Goal: Task Accomplishment & Management: Complete application form

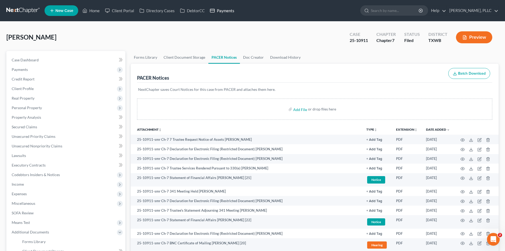
click at [214, 13] on icon at bounding box center [212, 10] width 5 height 6
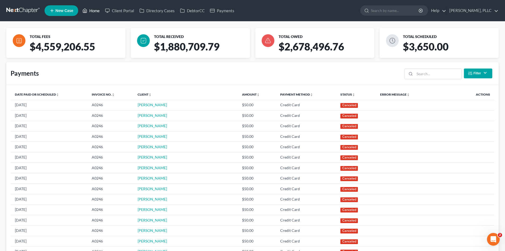
click at [93, 10] on link "Home" at bounding box center [91, 11] width 23 height 10
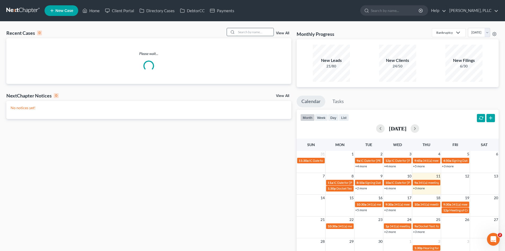
click at [254, 32] on input "search" at bounding box center [255, 32] width 37 height 8
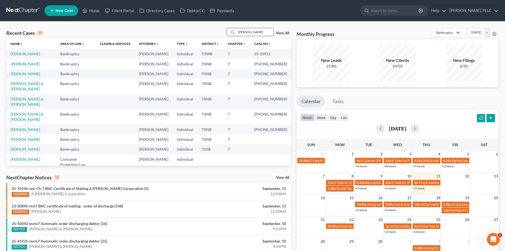
type input "[PERSON_NAME]"
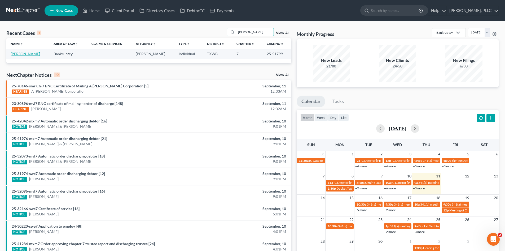
click at [26, 53] on link "[PERSON_NAME]" at bounding box center [25, 53] width 29 height 5
select select "4"
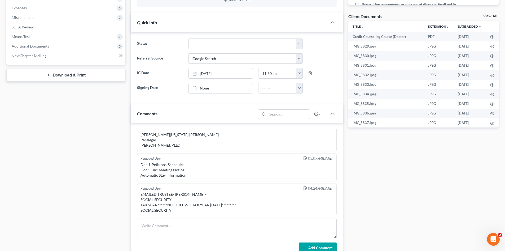
scroll to position [663, 0]
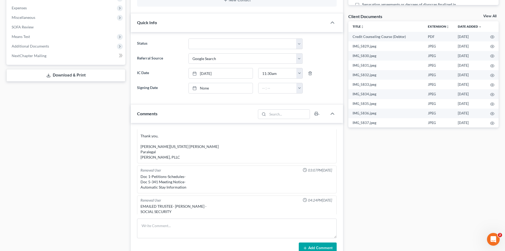
click at [415, 210] on div "Docs Tasks Events Timer 0% Completed Nothing here yet! Signed Engagement Debtor…" at bounding box center [424, 127] width 156 height 525
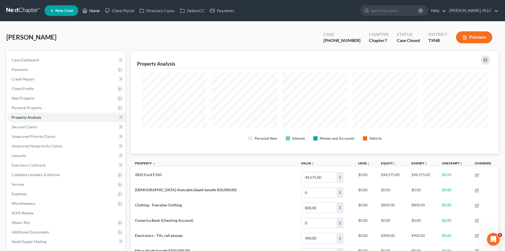
click at [91, 10] on link "Home" at bounding box center [91, 11] width 23 height 10
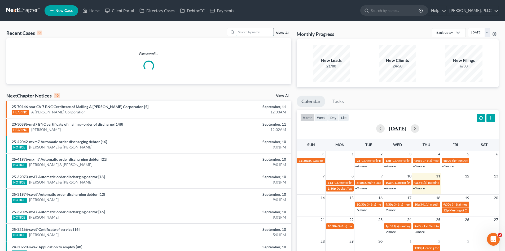
click at [253, 33] on input "search" at bounding box center [255, 32] width 37 height 8
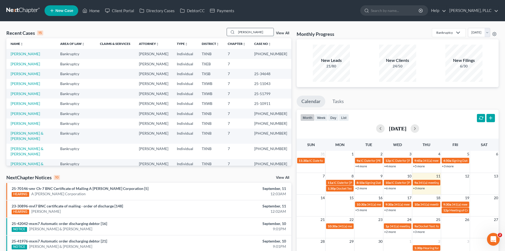
type input "tancredi"
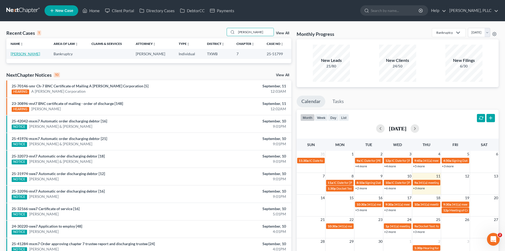
click at [28, 53] on link "[PERSON_NAME]" at bounding box center [25, 53] width 29 height 5
select select "4"
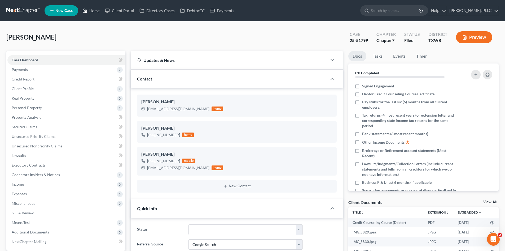
click at [95, 8] on link "Home" at bounding box center [91, 11] width 23 height 10
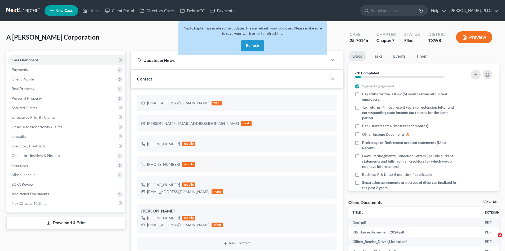
select select "10"
select select "4"
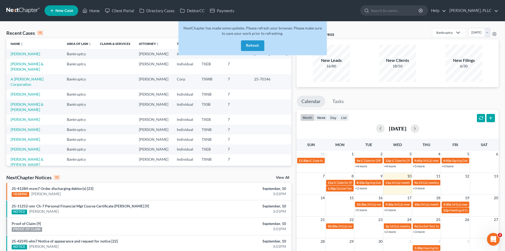
click at [252, 48] on button "Refresh" at bounding box center [252, 45] width 23 height 11
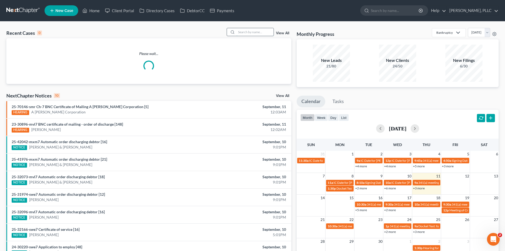
click at [258, 31] on input "search" at bounding box center [255, 32] width 37 height 8
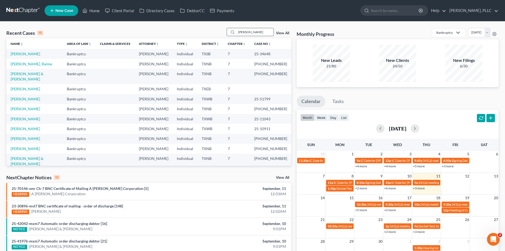
type input "[PERSON_NAME]"
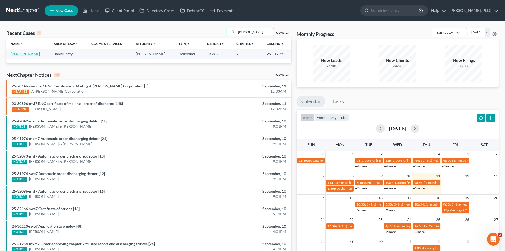
click at [26, 55] on link "[PERSON_NAME]" at bounding box center [25, 53] width 29 height 5
select select "4"
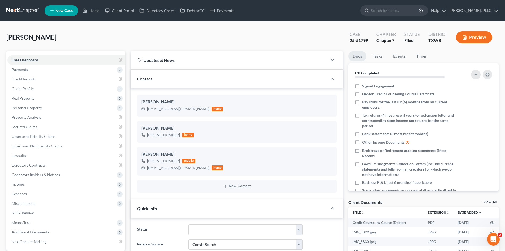
scroll to position [769, 0]
click at [58, 134] on link "Unsecured Priority Claims" at bounding box center [66, 137] width 118 height 10
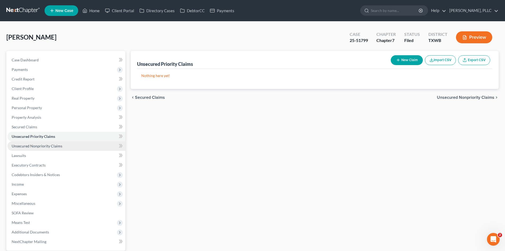
click at [60, 149] on link "Unsecured Nonpriority Claims" at bounding box center [66, 146] width 118 height 10
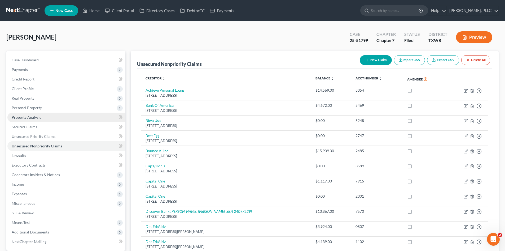
click at [40, 115] on span "Property Analysis" at bounding box center [26, 117] width 29 height 5
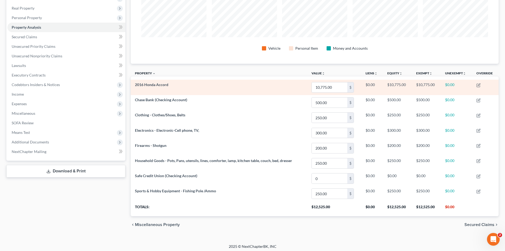
scroll to position [92, 0]
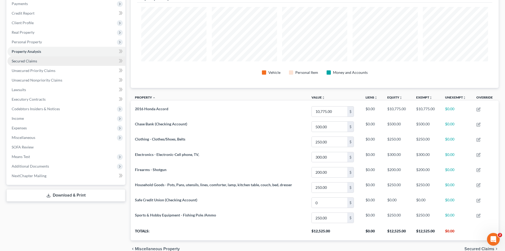
click at [47, 64] on link "Secured Claims" at bounding box center [66, 61] width 118 height 10
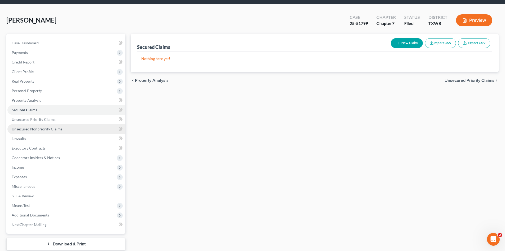
scroll to position [27, 0]
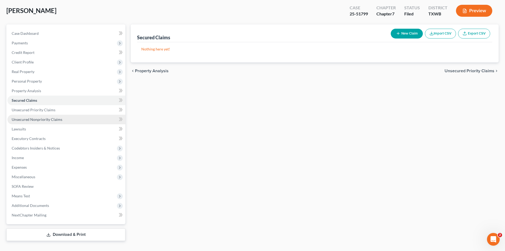
click at [58, 116] on link "Unsecured Nonpriority Claims" at bounding box center [66, 120] width 118 height 10
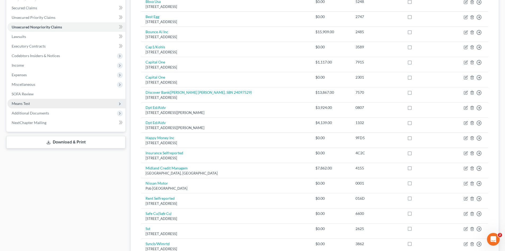
scroll to position [118, 0]
click at [28, 115] on span "Additional Documents" at bounding box center [30, 113] width 37 height 5
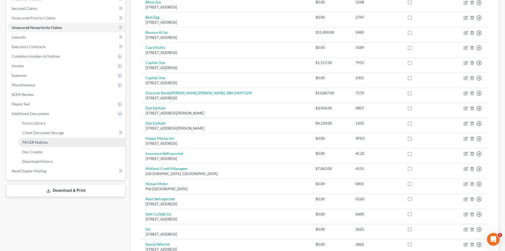
click at [52, 141] on link "PACER Notices" at bounding box center [71, 142] width 107 height 10
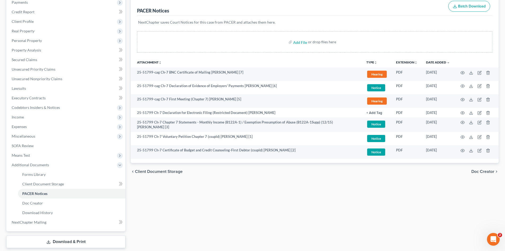
scroll to position [58, 0]
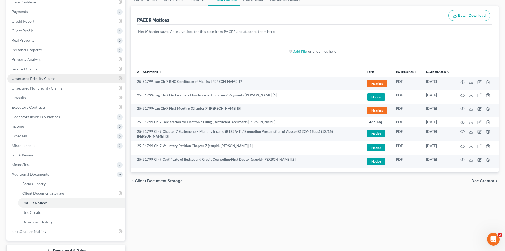
click at [75, 80] on link "Unsecured Priority Claims" at bounding box center [66, 79] width 118 height 10
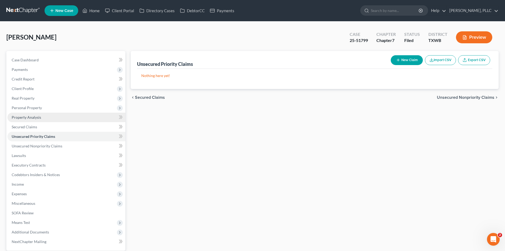
click at [71, 119] on link "Property Analysis" at bounding box center [66, 117] width 118 height 10
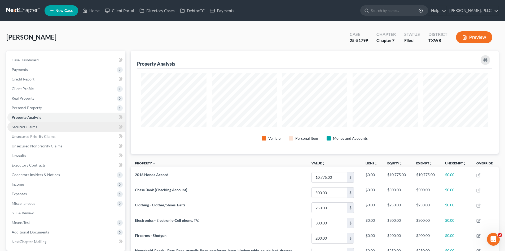
scroll to position [103, 368]
click at [71, 131] on link "Secured Claims" at bounding box center [66, 127] width 118 height 10
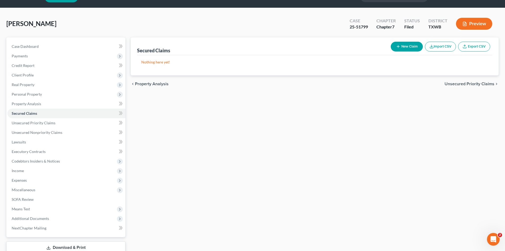
scroll to position [27, 0]
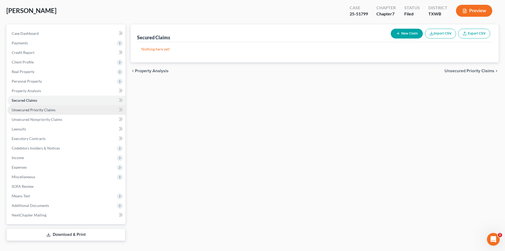
click at [43, 114] on link "Unsecured Priority Claims" at bounding box center [66, 110] width 118 height 10
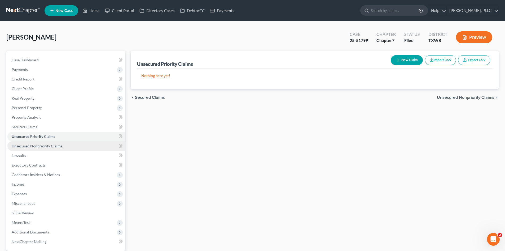
click at [65, 147] on link "Unsecured Nonpriority Claims" at bounding box center [66, 146] width 118 height 10
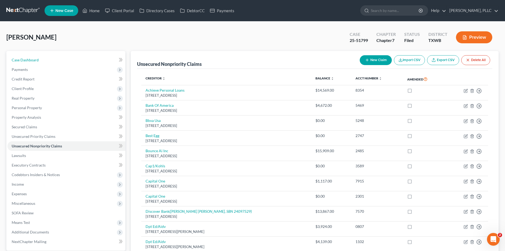
drag, startPoint x: 78, startPoint y: 61, endPoint x: 197, endPoint y: 47, distance: 120.0
click at [78, 61] on link "Case Dashboard" at bounding box center [66, 60] width 118 height 10
select select "4"
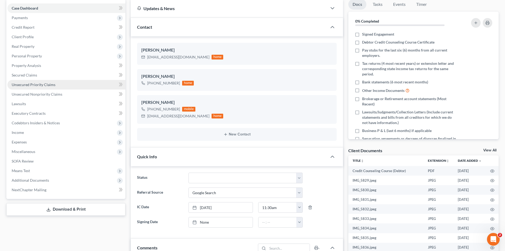
scroll to position [53, 0]
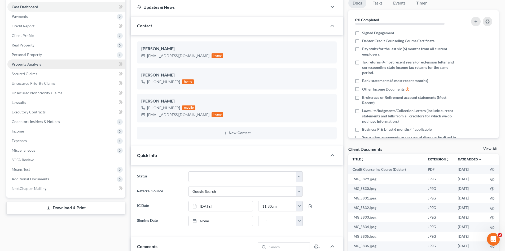
click at [40, 67] on link "Property Analysis" at bounding box center [66, 64] width 118 height 10
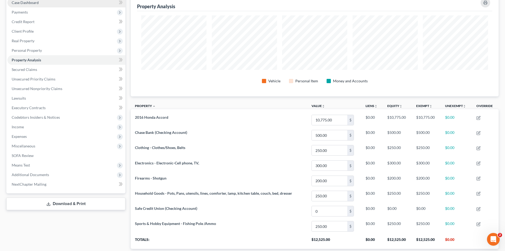
scroll to position [27, 0]
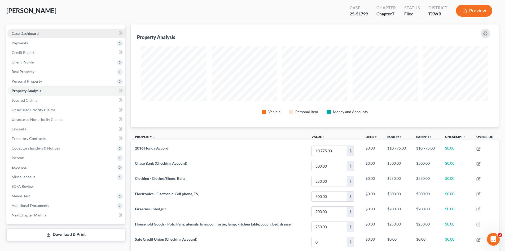
click at [26, 33] on span "Case Dashboard" at bounding box center [25, 33] width 27 height 5
select select "4"
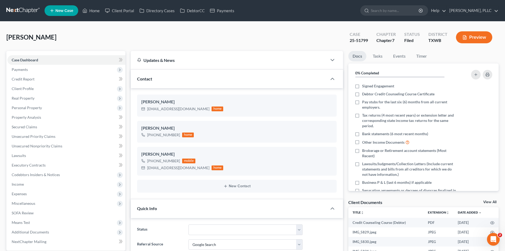
scroll to position [769, 0]
click at [42, 71] on span "Payments" at bounding box center [66, 70] width 118 height 10
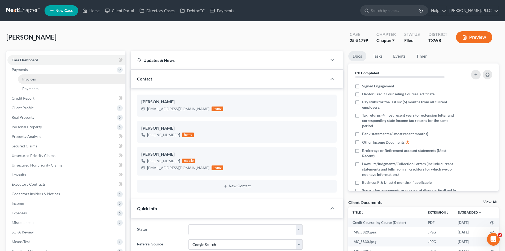
click at [45, 79] on link "Invoices" at bounding box center [71, 79] width 107 height 10
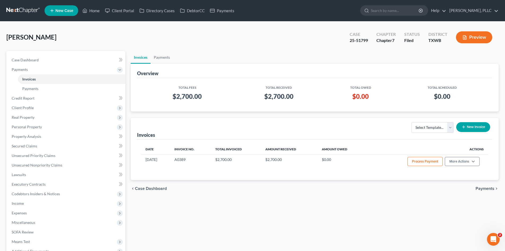
click at [54, 54] on div "Case Dashboard Payments Invoices Payments Payments Credit Report Client Profile…" at bounding box center [65, 160] width 119 height 219
click at [55, 58] on link "Case Dashboard" at bounding box center [66, 60] width 118 height 10
select select "10"
select select "4"
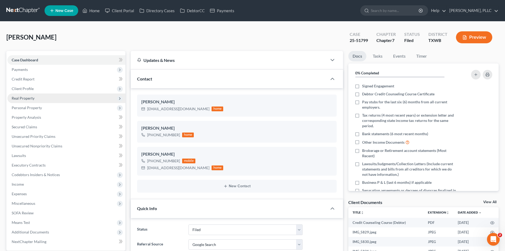
scroll to position [769, 0]
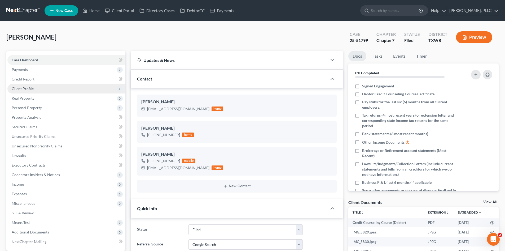
click at [56, 88] on span "Client Profile" at bounding box center [66, 89] width 118 height 10
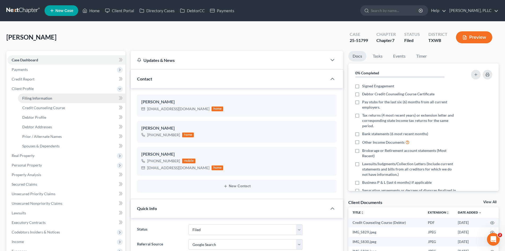
click at [49, 97] on span "Filing Information" at bounding box center [37, 98] width 30 height 5
select select "1"
select select "0"
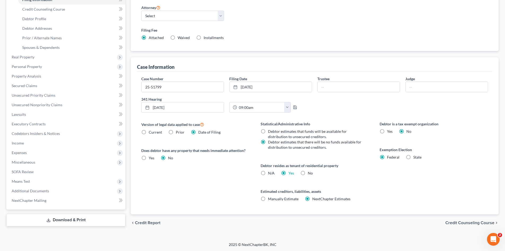
scroll to position [99, 0]
click at [70, 188] on span "Additional Documents" at bounding box center [66, 190] width 118 height 10
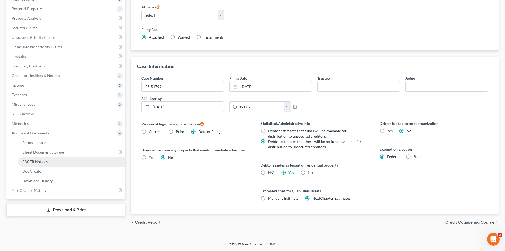
click at [46, 164] on link "PACER Notices" at bounding box center [71, 162] width 107 height 10
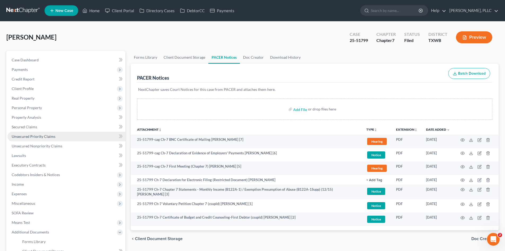
click at [53, 134] on span "Unsecured Priority Claims" at bounding box center [34, 136] width 44 height 5
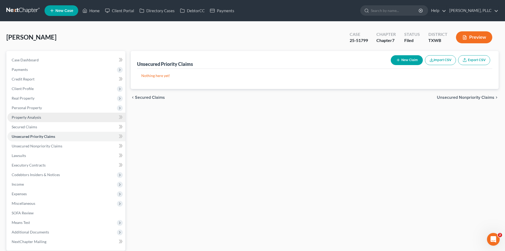
click at [41, 121] on link "Property Analysis" at bounding box center [66, 117] width 118 height 10
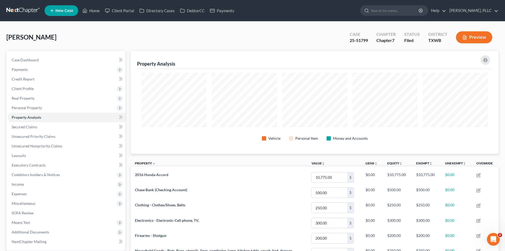
scroll to position [103, 368]
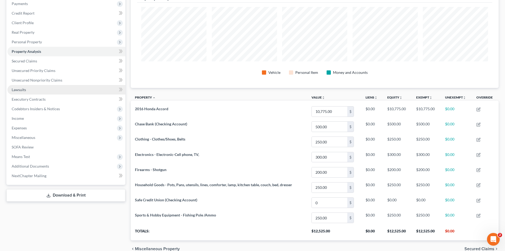
click at [35, 88] on link "Lawsuits" at bounding box center [66, 90] width 118 height 10
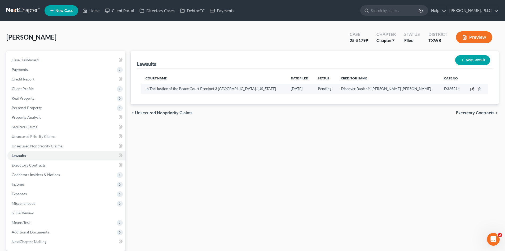
click at [472, 90] on icon "button" at bounding box center [473, 89] width 4 height 4
select select "45"
select select "0"
select select "1"
select select "45"
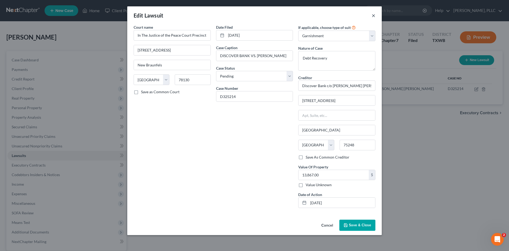
click at [375, 16] on button "×" at bounding box center [374, 15] width 4 height 6
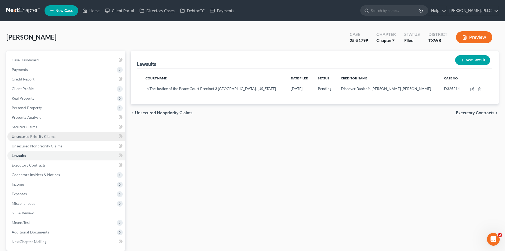
click at [41, 140] on link "Unsecured Priority Claims" at bounding box center [66, 137] width 118 height 10
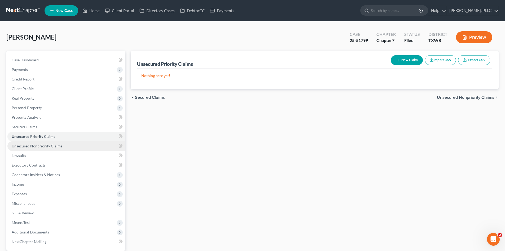
click at [48, 144] on span "Unsecured Nonpriority Claims" at bounding box center [37, 146] width 51 height 5
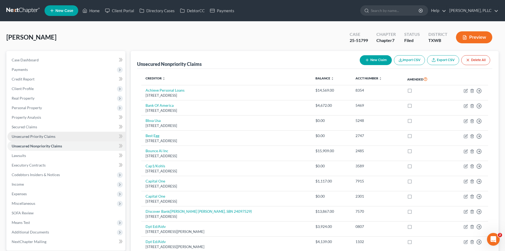
click at [47, 136] on span "Unsecured Priority Claims" at bounding box center [34, 136] width 44 height 5
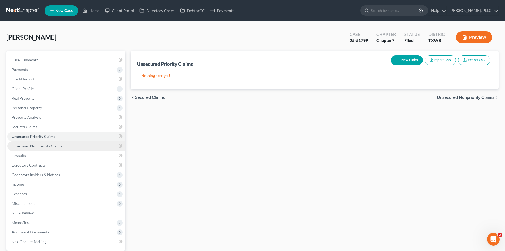
click at [41, 144] on span "Unsecured Nonpriority Claims" at bounding box center [37, 146] width 51 height 5
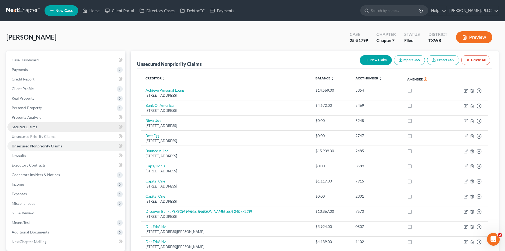
click at [53, 125] on link "Secured Claims" at bounding box center [66, 127] width 118 height 10
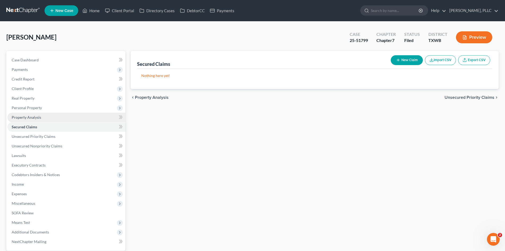
click at [53, 120] on link "Property Analysis" at bounding box center [66, 117] width 118 height 10
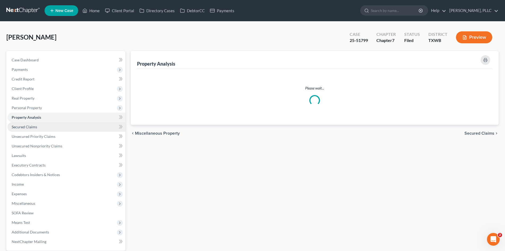
click at [52, 131] on link "Secured Claims" at bounding box center [66, 127] width 118 height 10
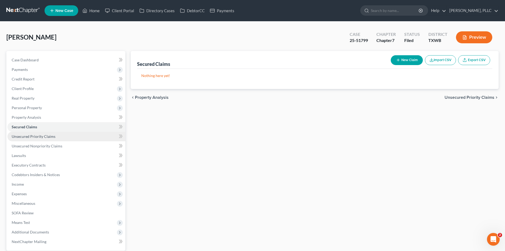
click at [52, 135] on span "Unsecured Priority Claims" at bounding box center [34, 136] width 44 height 5
click at [52, 118] on link "Property Analysis" at bounding box center [66, 117] width 118 height 10
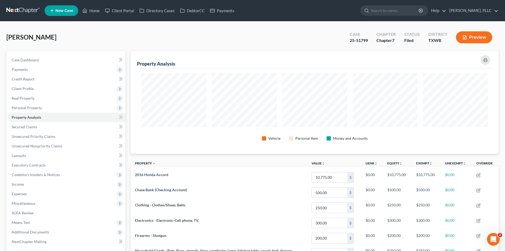
scroll to position [103, 368]
click at [73, 128] on link "Secured Claims" at bounding box center [66, 127] width 118 height 10
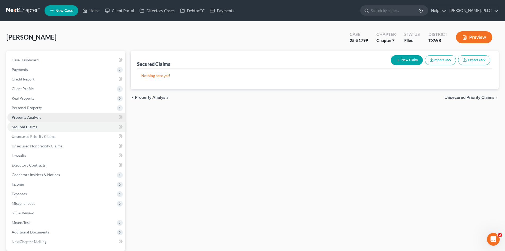
click at [72, 118] on link "Property Analysis" at bounding box center [66, 117] width 118 height 10
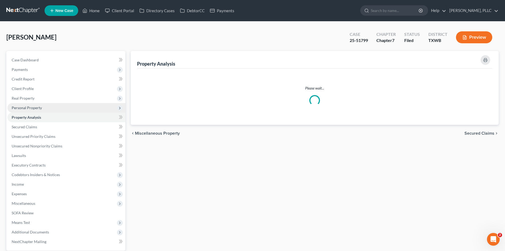
click at [71, 109] on span "Personal Property" at bounding box center [66, 108] width 118 height 10
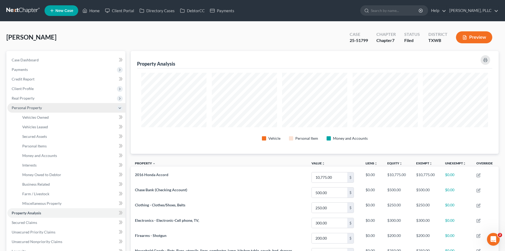
scroll to position [103, 368]
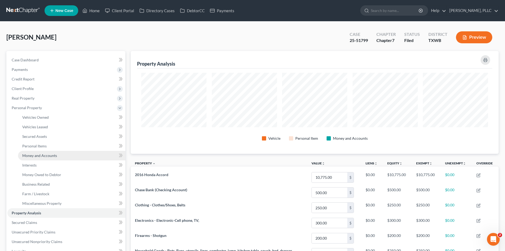
click at [54, 155] on span "Money and Accounts" at bounding box center [39, 155] width 35 height 5
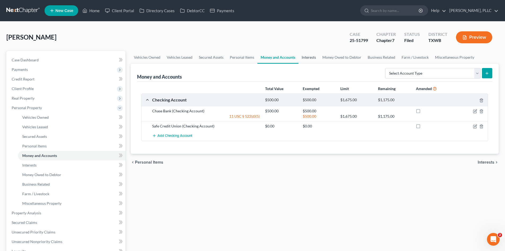
click at [304, 56] on link "Interests" at bounding box center [309, 57] width 21 height 13
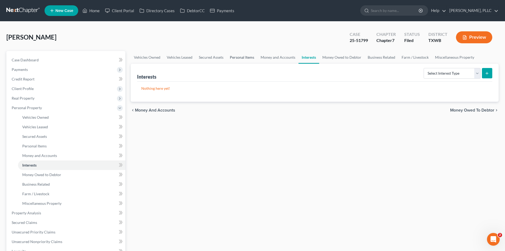
click at [242, 59] on link "Personal Items" at bounding box center [242, 57] width 31 height 13
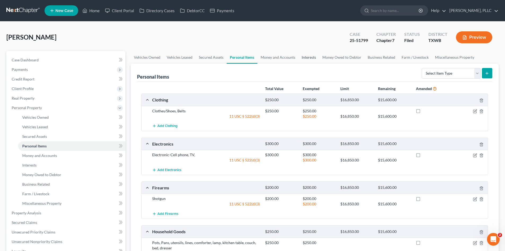
click at [305, 56] on link "Interests" at bounding box center [309, 57] width 21 height 13
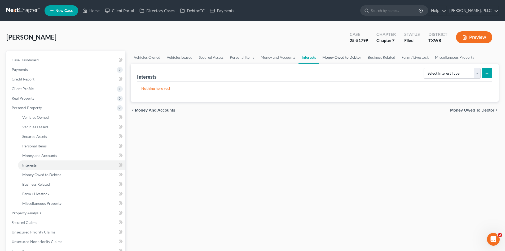
click at [319, 55] on link "Money Owed to Debtor" at bounding box center [341, 57] width 45 height 13
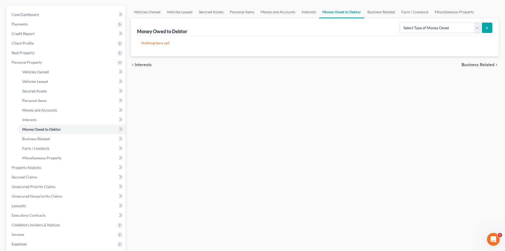
scroll to position [53, 0]
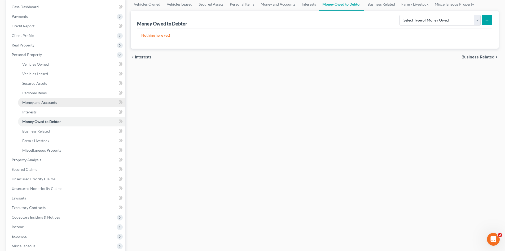
click at [71, 98] on link "Money and Accounts" at bounding box center [71, 103] width 107 height 10
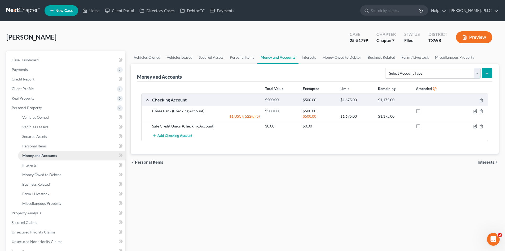
click at [73, 154] on link "Money and Accounts" at bounding box center [71, 156] width 107 height 10
click at [46, 147] on link "Personal Items" at bounding box center [71, 146] width 107 height 10
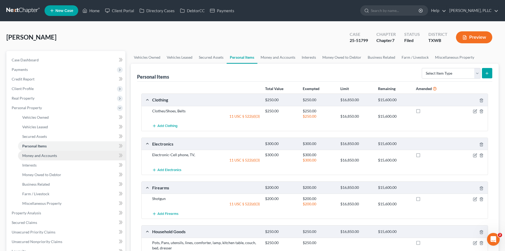
click at [53, 155] on span "Money and Accounts" at bounding box center [39, 155] width 35 height 5
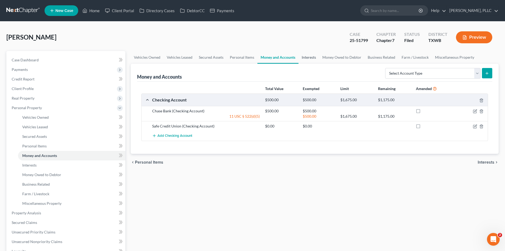
click at [304, 59] on link "Interests" at bounding box center [309, 57] width 21 height 13
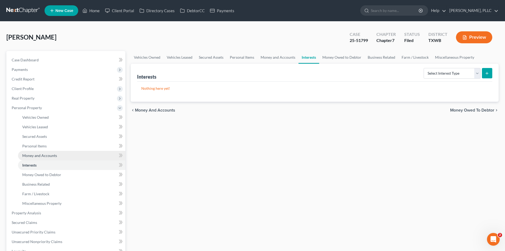
click at [64, 158] on link "Money and Accounts" at bounding box center [71, 156] width 107 height 10
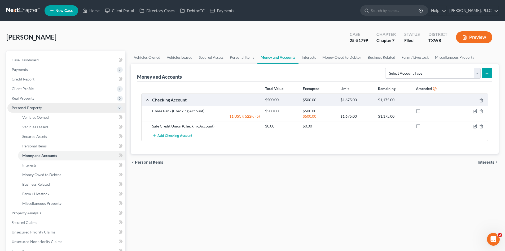
click at [33, 106] on span "Personal Property" at bounding box center [27, 107] width 30 height 5
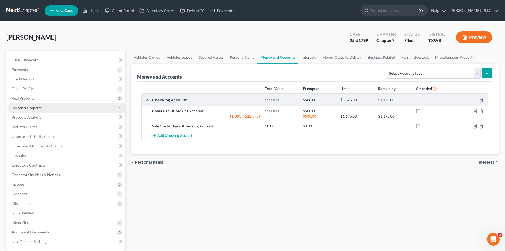
click at [44, 110] on span "Personal Property" at bounding box center [66, 108] width 118 height 10
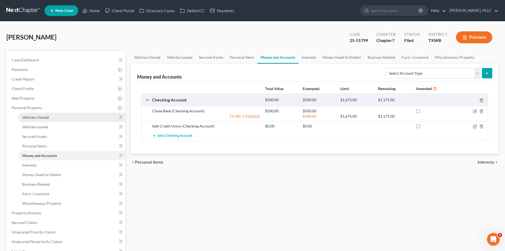
click at [57, 113] on link "Vehicles Owned" at bounding box center [71, 117] width 107 height 10
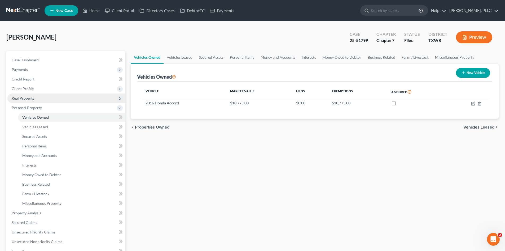
click at [45, 99] on span "Real Property" at bounding box center [66, 98] width 118 height 10
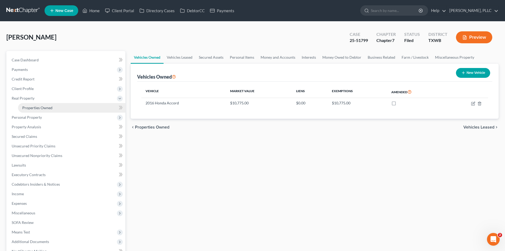
click at [59, 108] on link "Properties Owned" at bounding box center [71, 108] width 107 height 10
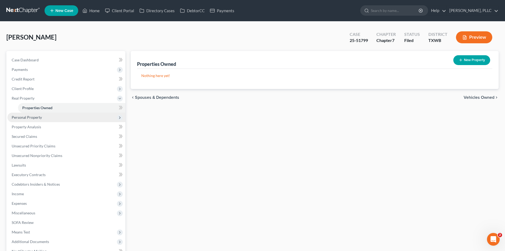
click at [52, 120] on span "Personal Property" at bounding box center [66, 117] width 118 height 10
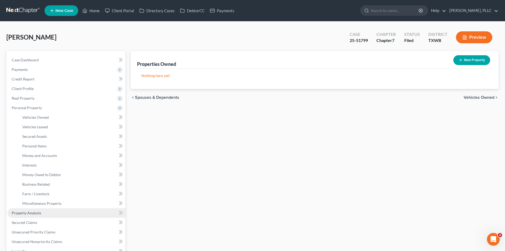
click at [50, 215] on link "Property Analysis" at bounding box center [66, 213] width 118 height 10
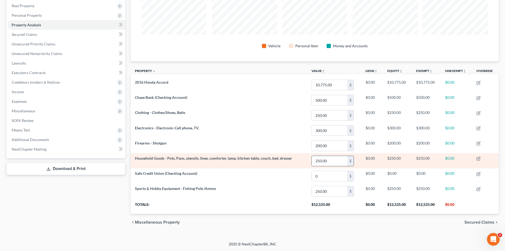
scroll to position [39, 0]
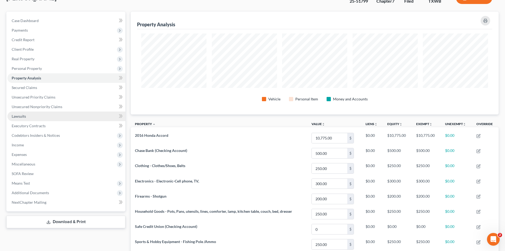
click at [29, 113] on link "Lawsuits" at bounding box center [66, 116] width 118 height 10
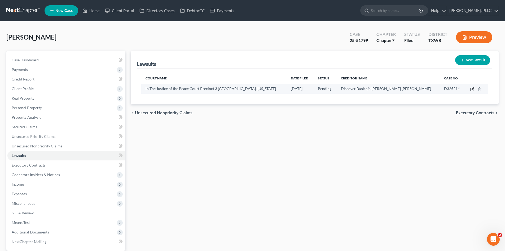
click at [473, 90] on icon "button" at bounding box center [473, 89] width 4 height 4
select select "45"
select select "0"
select select "1"
select select "45"
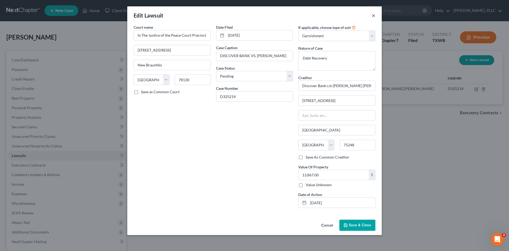
click at [374, 16] on button "×" at bounding box center [374, 15] width 4 height 6
